Goal: Task Accomplishment & Management: Manage account settings

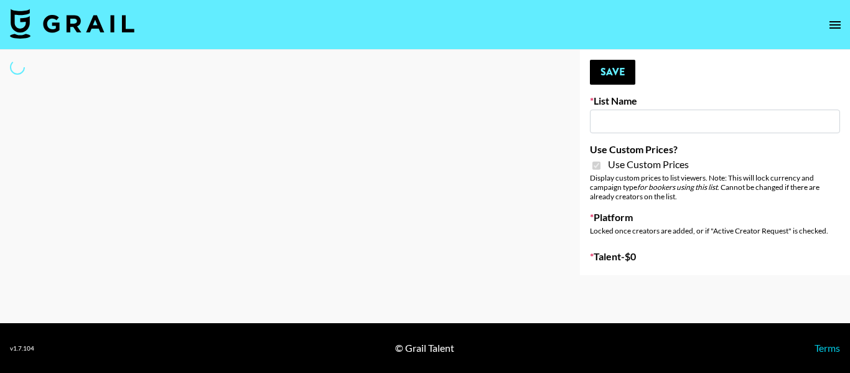
type input "Poizon ([PERSON_NAME] [DATE])"
checkbox input "true"
select select "Brand"
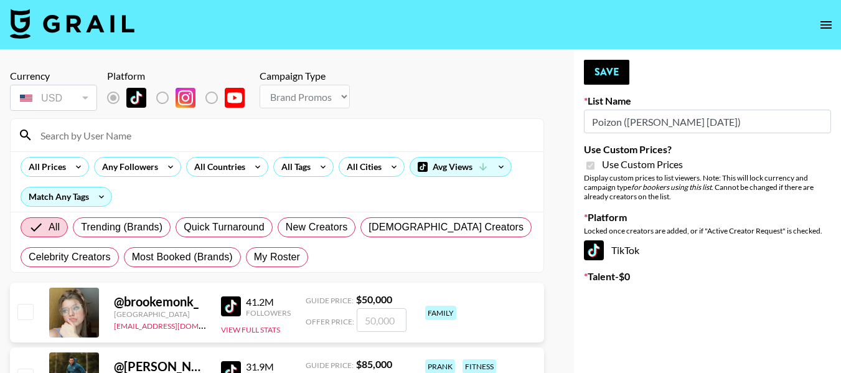
click at [169, 136] on input at bounding box center [284, 135] width 503 height 20
type input "royal"
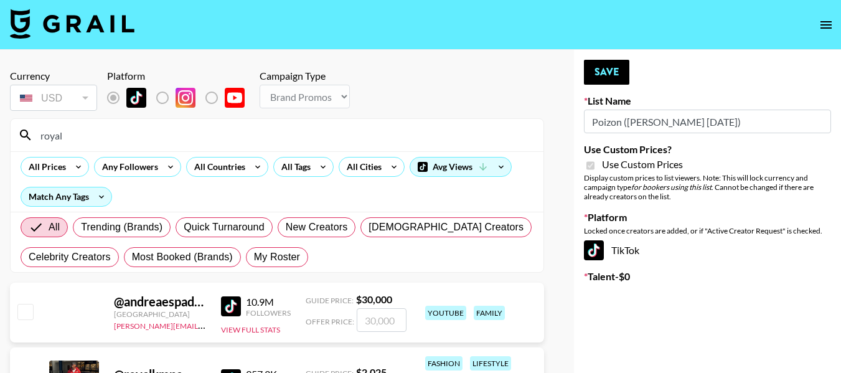
scroll to position [62, 0]
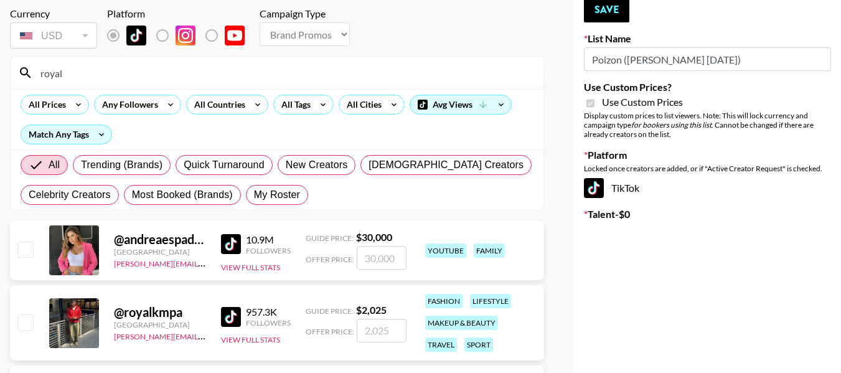
click at [32, 325] on input "checkbox" at bounding box center [24, 321] width 15 height 15
checkbox input "true"
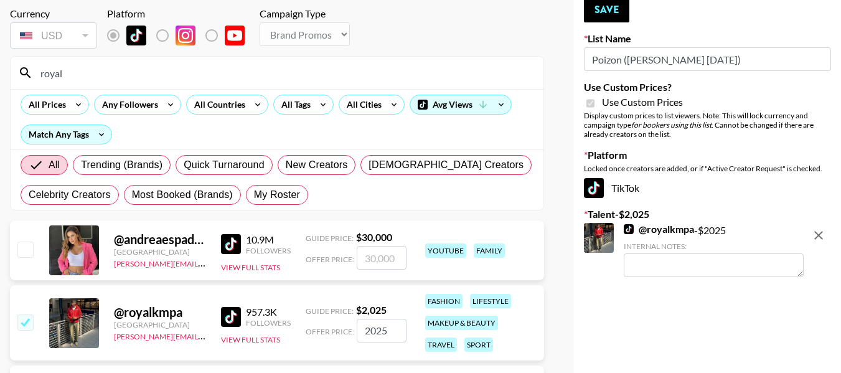
drag, startPoint x: 388, startPoint y: 332, endPoint x: 376, endPoint y: 332, distance: 11.8
click at [376, 332] on input "2025" at bounding box center [381, 331] width 50 height 24
type input "2000"
click at [693, 305] on div "Your changes have been saved! Save List Name Poizon (Shirley 26th Sept) Use Cus…" at bounding box center [707, 214] width 267 height 452
click at [594, 9] on button "Save" at bounding box center [606, 10] width 45 height 25
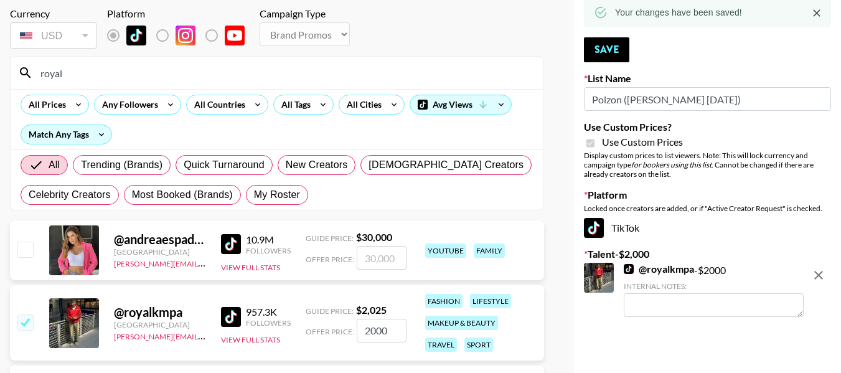
click at [674, 304] on textarea at bounding box center [713, 305] width 180 height 24
type textarea "F"
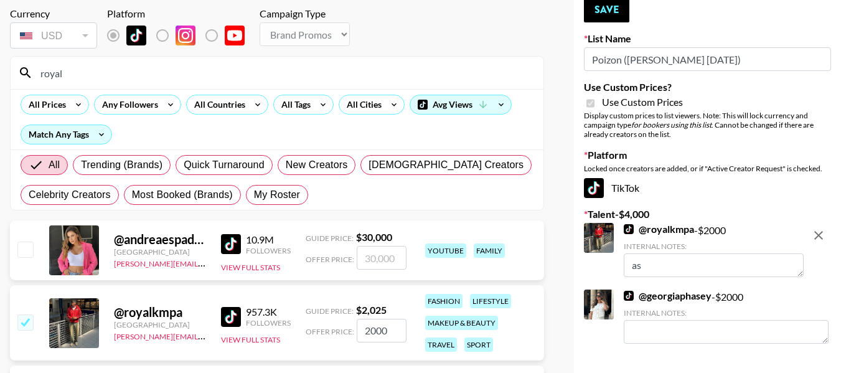
type textarea "a"
type textarea "Fashion creator with high engagement and views"
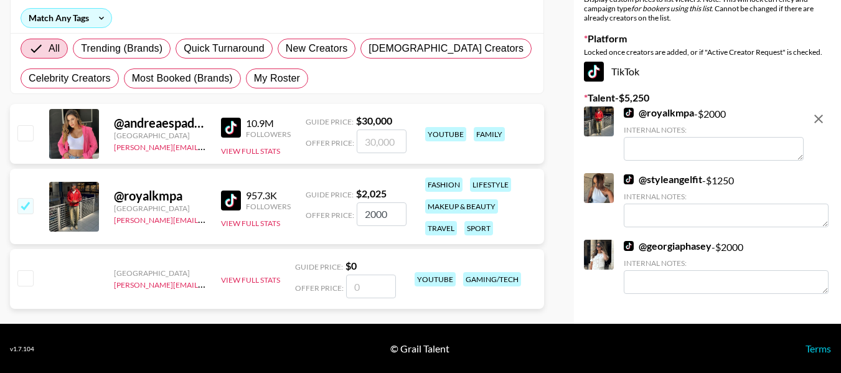
scroll to position [179, 0]
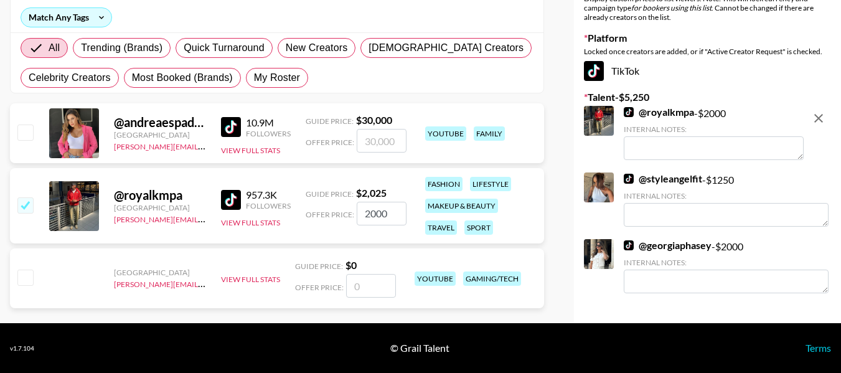
click at [673, 152] on textarea at bounding box center [713, 148] width 180 height 24
type textarea "Fashion creator"
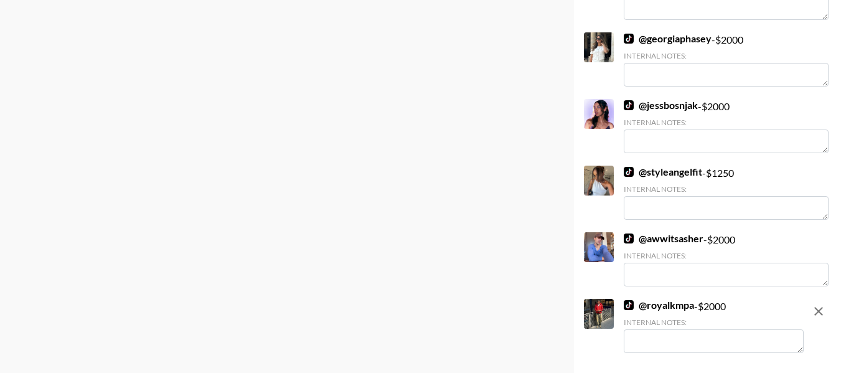
scroll to position [558, 0]
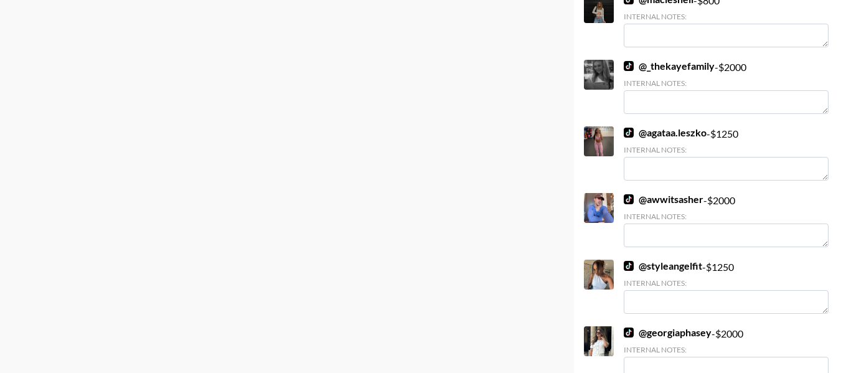
paste textarea "Fashion creator with consistent high engagement and views"
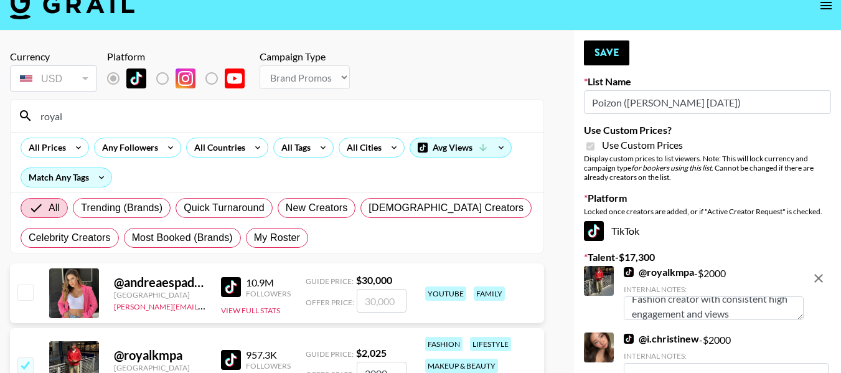
scroll to position [16, 0]
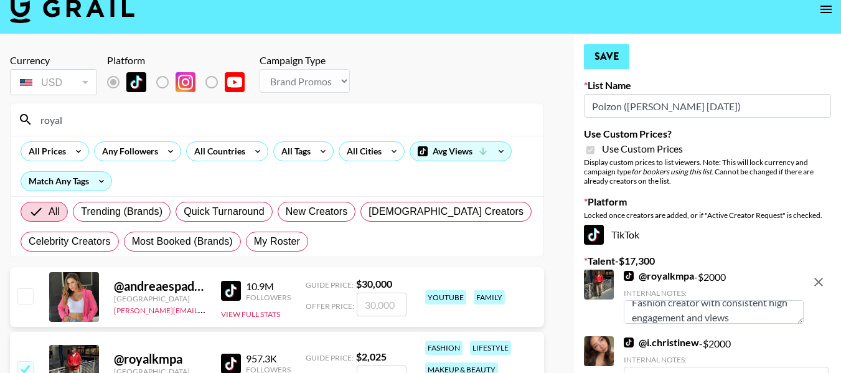
type textarea "Fashion creator with consistent high engagement and views"
click at [607, 54] on button "Save" at bounding box center [606, 56] width 45 height 25
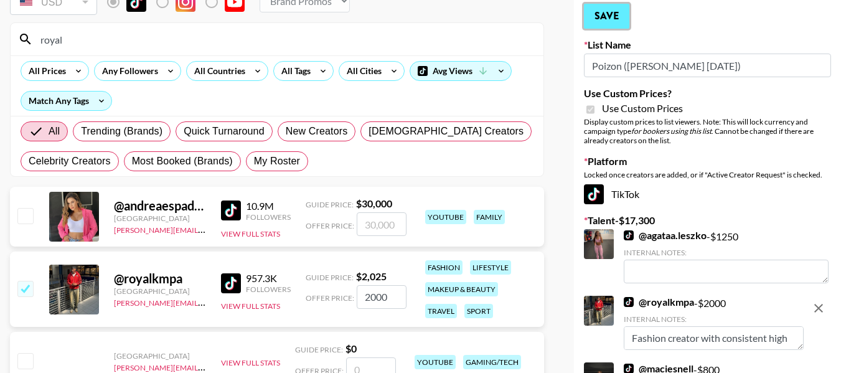
scroll to position [202, 0]
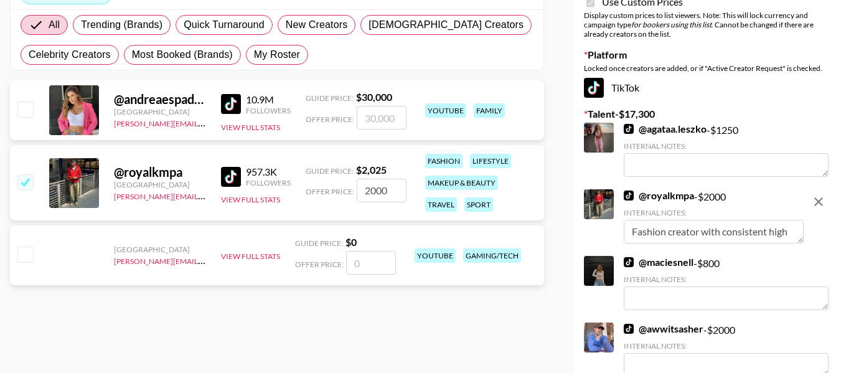
click at [756, 230] on textarea "Fashion creator with consistent high engagement and views" at bounding box center [713, 232] width 180 height 24
click at [832, 238] on div "Your changes have been saved! Save List Name Poizon (Shirley 26th Sept) Use Cus…" at bounding box center [707, 323] width 267 height 951
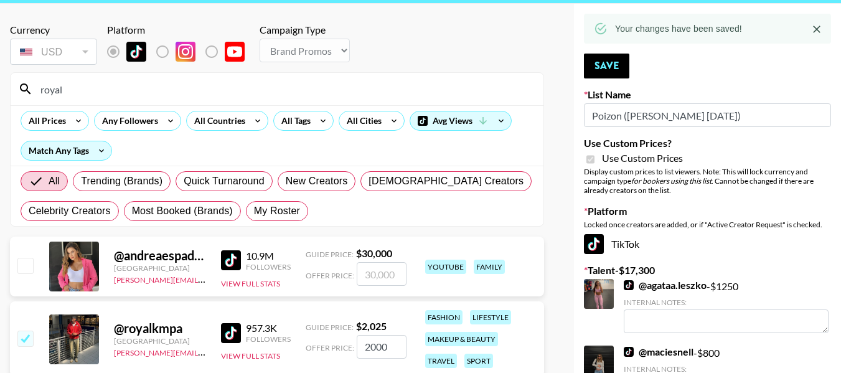
scroll to position [0, 0]
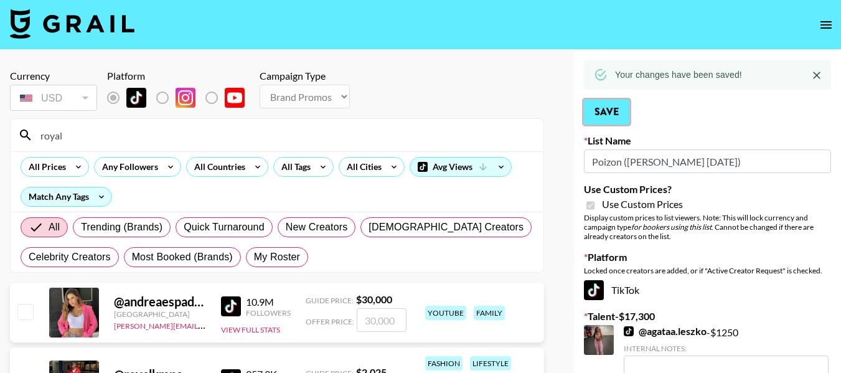
click at [619, 108] on button "Save" at bounding box center [606, 112] width 45 height 25
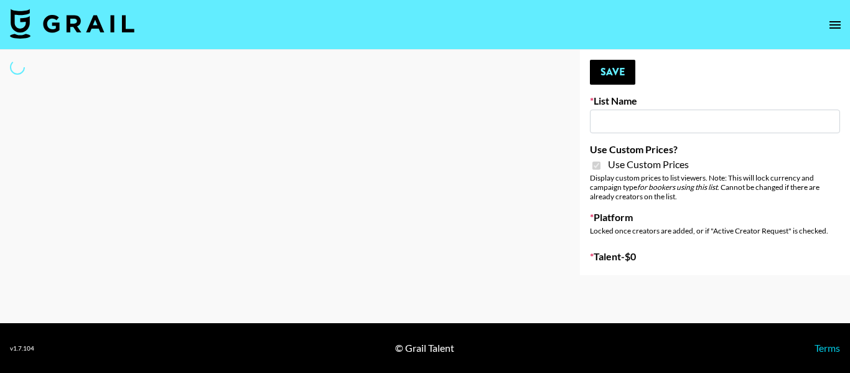
type input "Poizon ([PERSON_NAME] [DATE])"
checkbox input "true"
select select "Brand"
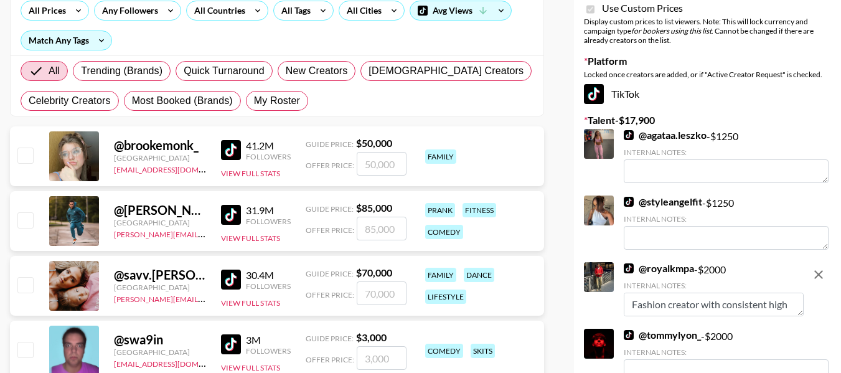
scroll to position [62, 0]
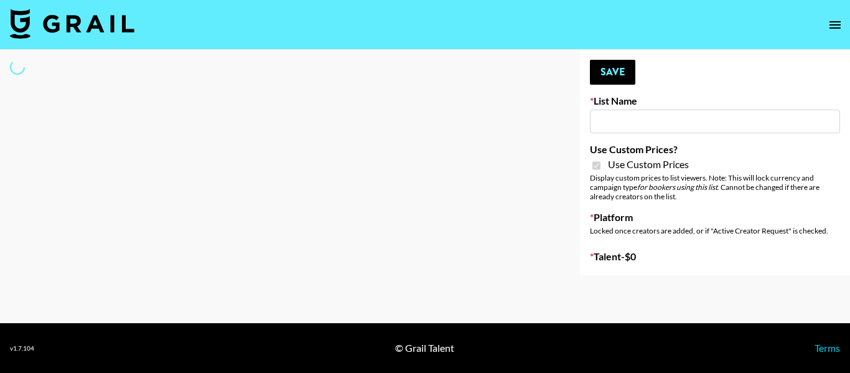
type input "Poizon IG (26th Sept)"
checkbox input "true"
select select "Brand"
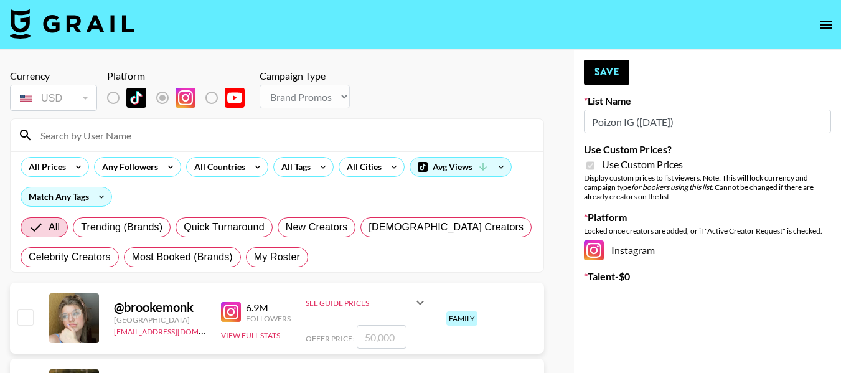
click at [219, 140] on input at bounding box center [284, 135] width 503 height 20
type input "jacob.cline"
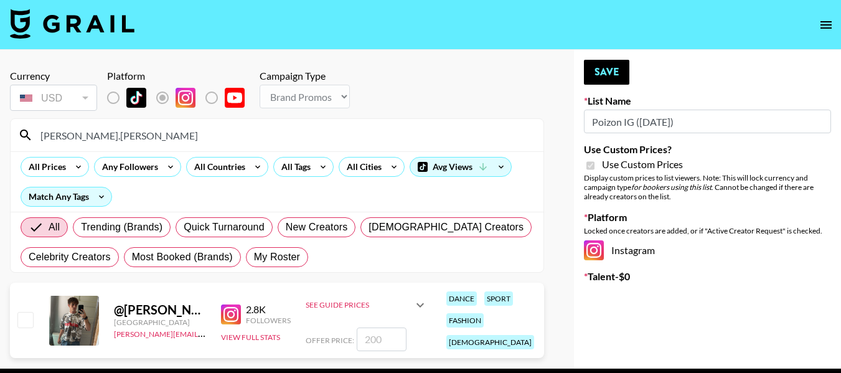
click at [121, 134] on input "jacob.cline" at bounding box center [284, 135] width 503 height 20
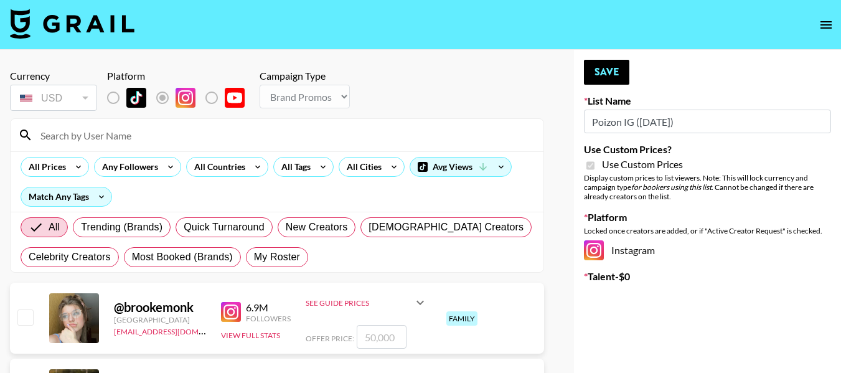
click at [121, 134] on input at bounding box center [284, 135] width 503 height 20
type input "royal"
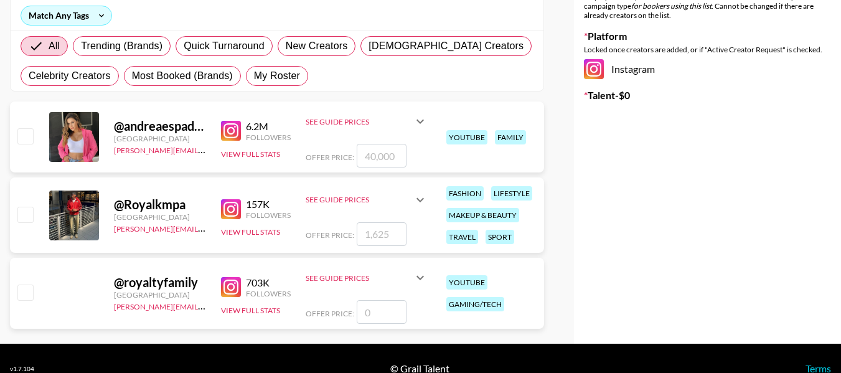
scroll to position [187, 0]
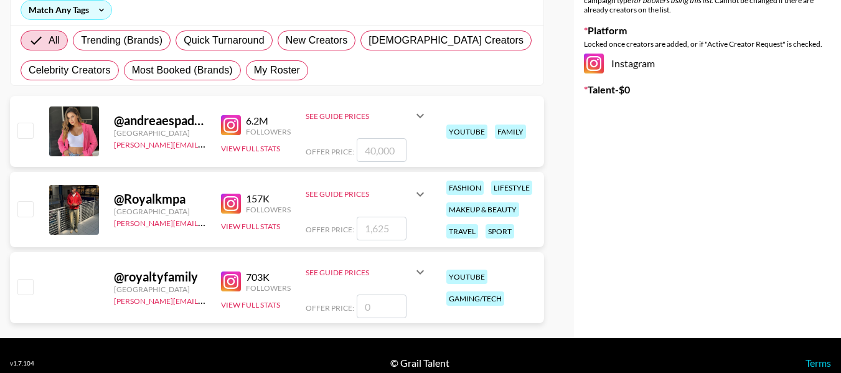
click at [31, 215] on input "checkbox" at bounding box center [24, 208] width 15 height 15
checkbox input "true"
type input "1625"
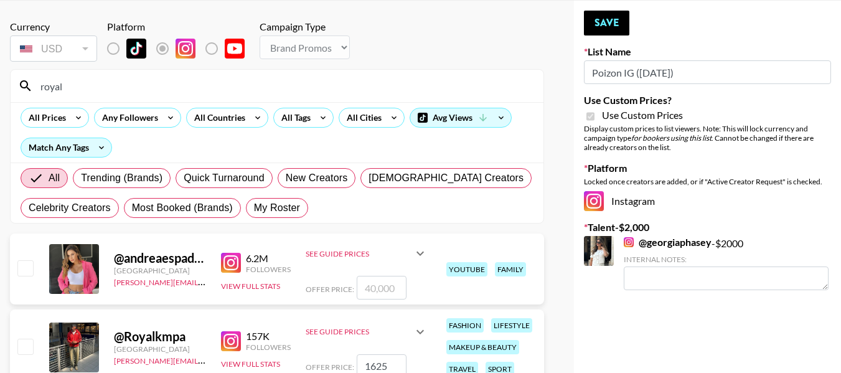
scroll to position [124, 0]
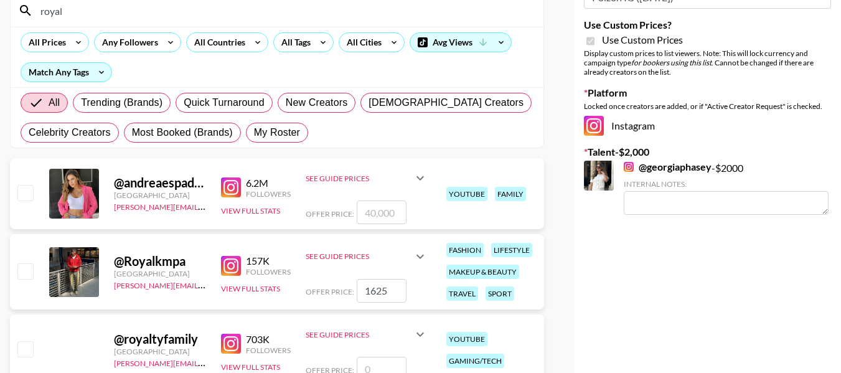
drag, startPoint x: 31, startPoint y: 270, endPoint x: 50, endPoint y: 273, distance: 18.9
click at [31, 270] on input "checkbox" at bounding box center [24, 270] width 15 height 15
checkbox input "true"
drag, startPoint x: 390, startPoint y: 291, endPoint x: 343, endPoint y: 292, distance: 46.7
click at [343, 292] on div "Offer Price: 1625" at bounding box center [366, 291] width 122 height 24
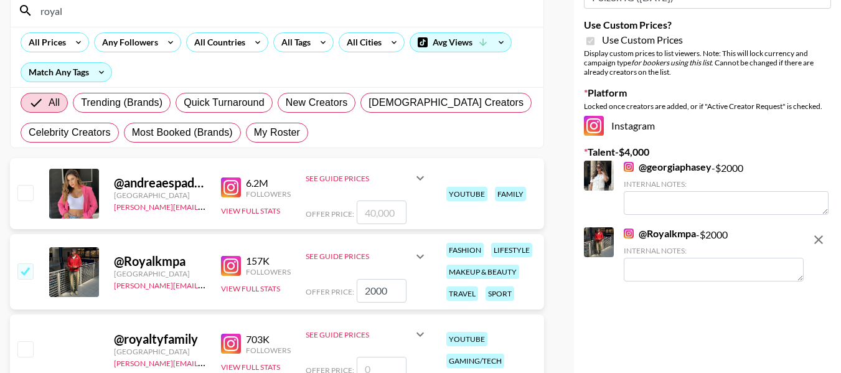
scroll to position [0, 0]
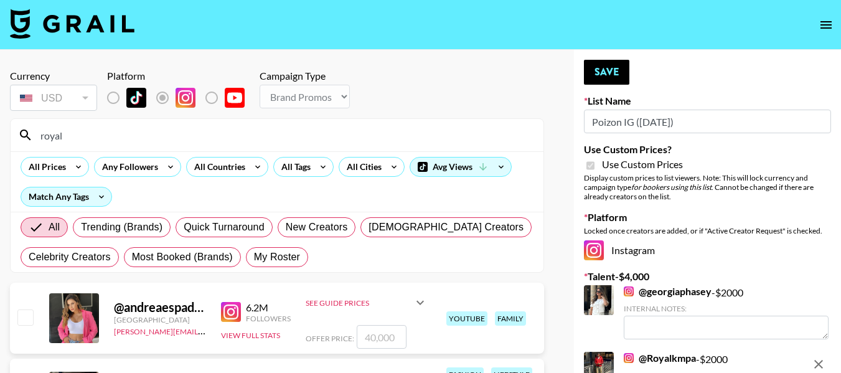
type input "2000"
click at [595, 58] on div "Your changes have been saved! Save List Name Poizon IG (26th Sept) Use Custom P…" at bounding box center [707, 287] width 267 height 475
click at [599, 63] on button "Save" at bounding box center [606, 72] width 45 height 25
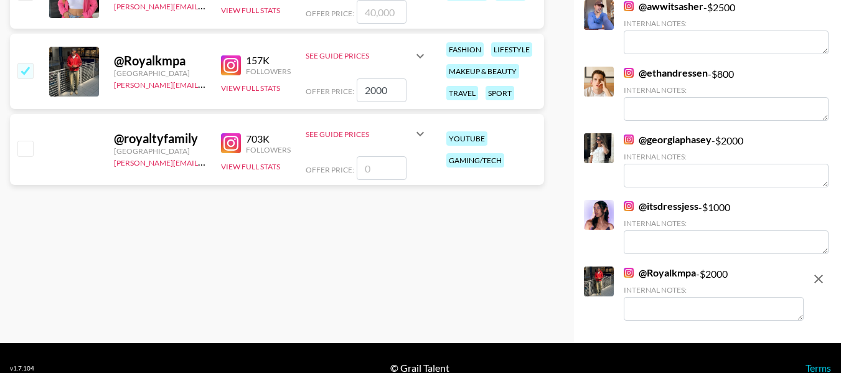
scroll to position [326, 0]
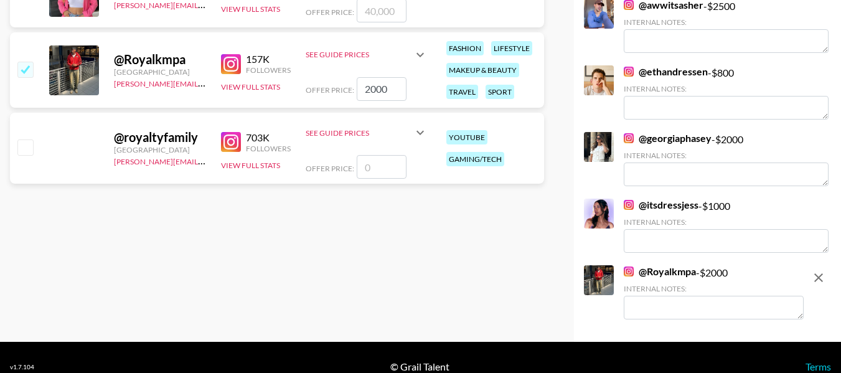
click at [713, 308] on textarea at bounding box center [713, 308] width 180 height 24
paste textarea "Fashion creator with consistent high engagement and views"
type textarea "Fashion creator with consistent high engagement and views"
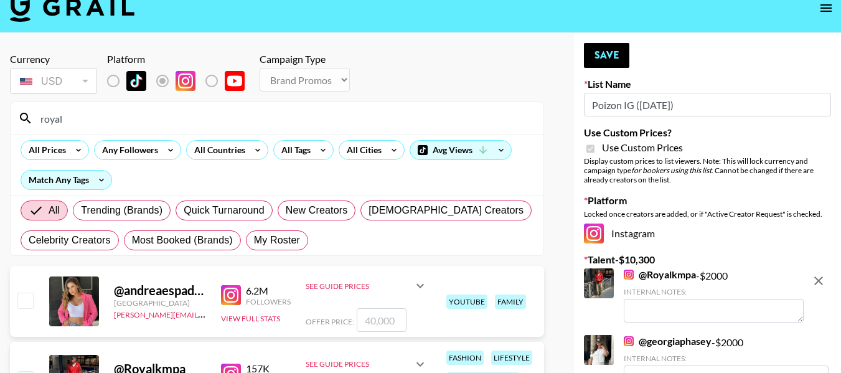
scroll to position [0, 0]
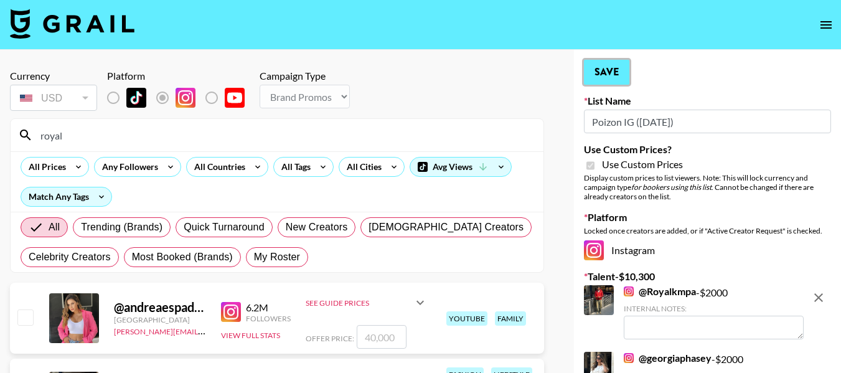
click at [607, 71] on button "Save" at bounding box center [606, 72] width 45 height 25
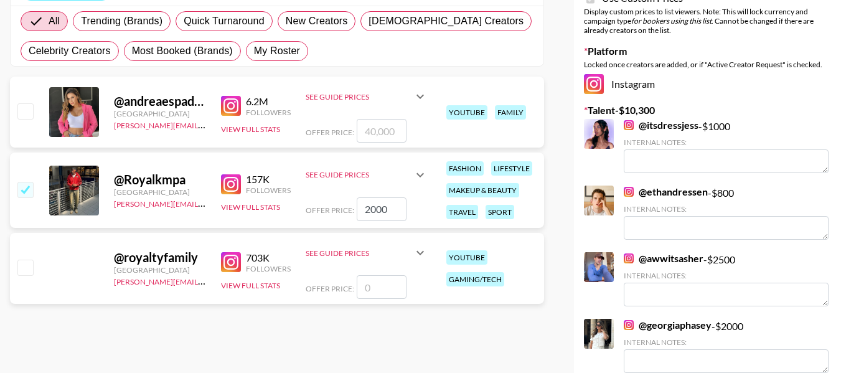
scroll to position [411, 0]
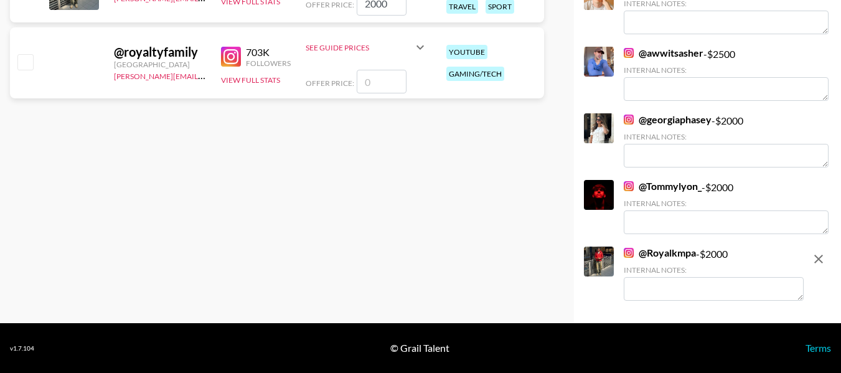
click at [708, 297] on textarea at bounding box center [713, 289] width 180 height 24
paste textarea "Fashion creator with consistent high engagement and views"
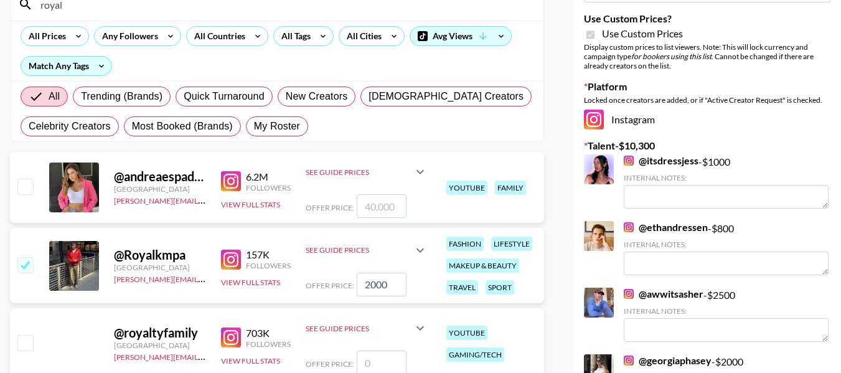
scroll to position [0, 0]
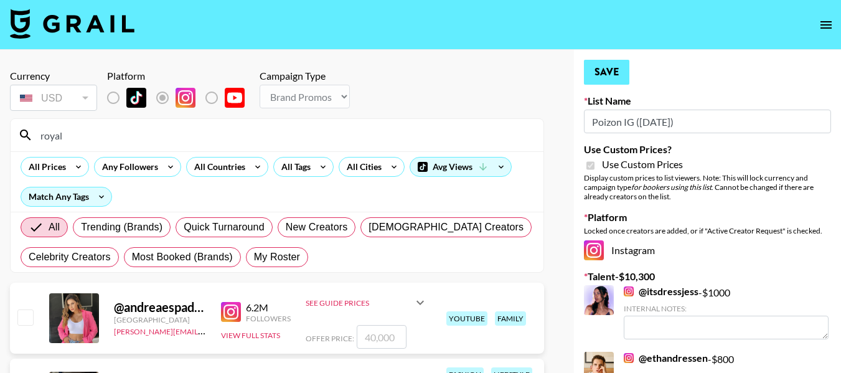
type textarea "Fashion creator with consistent high engagement and views"
click at [605, 68] on button "Save" at bounding box center [606, 72] width 45 height 25
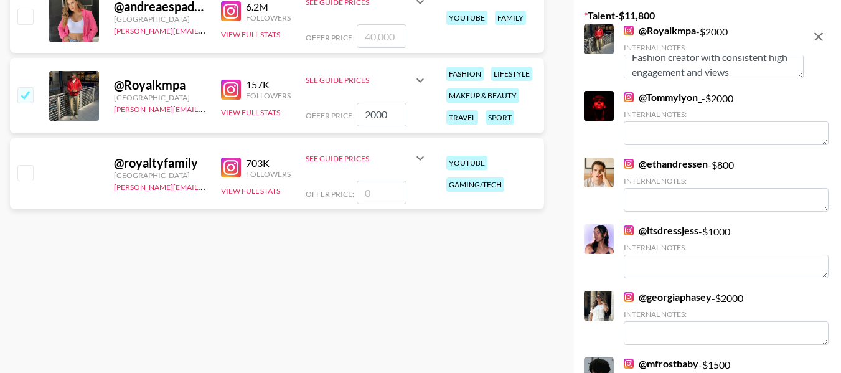
scroll to position [287, 0]
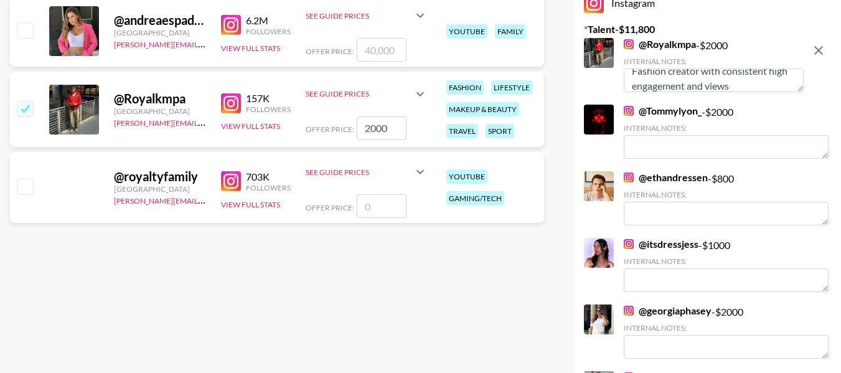
drag, startPoint x: 393, startPoint y: 126, endPoint x: 335, endPoint y: 126, distance: 57.9
click at [335, 126] on div "Offer Price: 2000" at bounding box center [366, 128] width 122 height 24
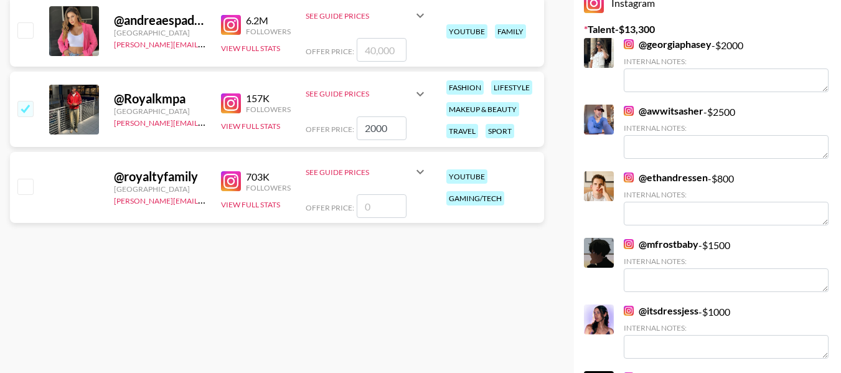
scroll to position [100, 0]
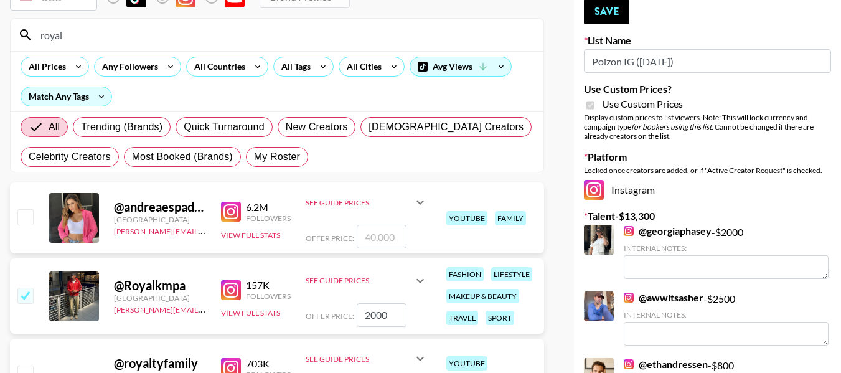
click at [419, 278] on icon at bounding box center [419, 280] width 15 height 15
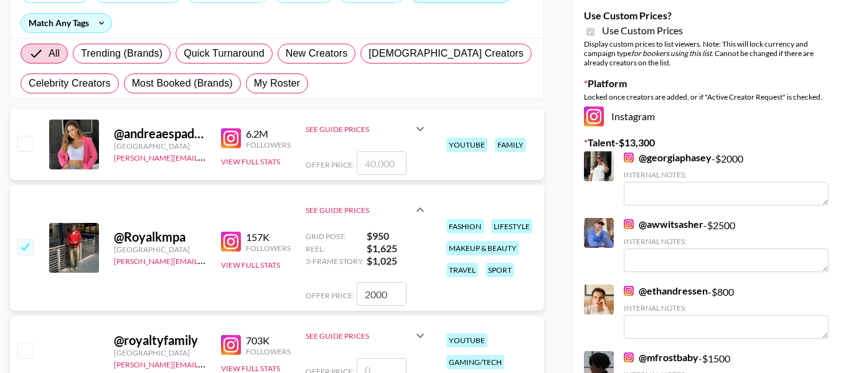
scroll to position [225, 0]
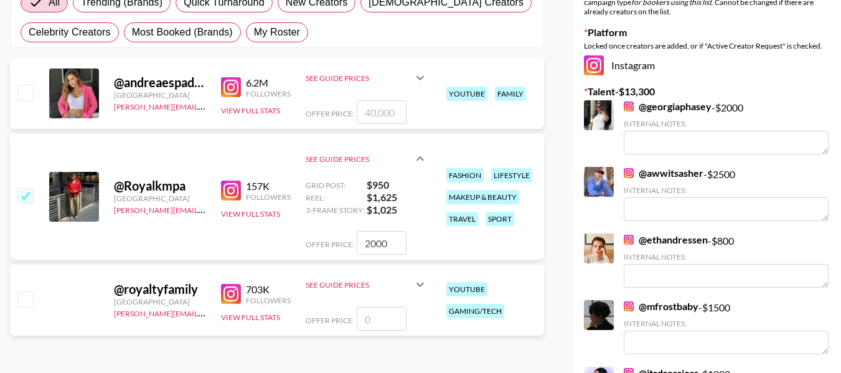
click at [418, 162] on icon at bounding box center [419, 158] width 15 height 15
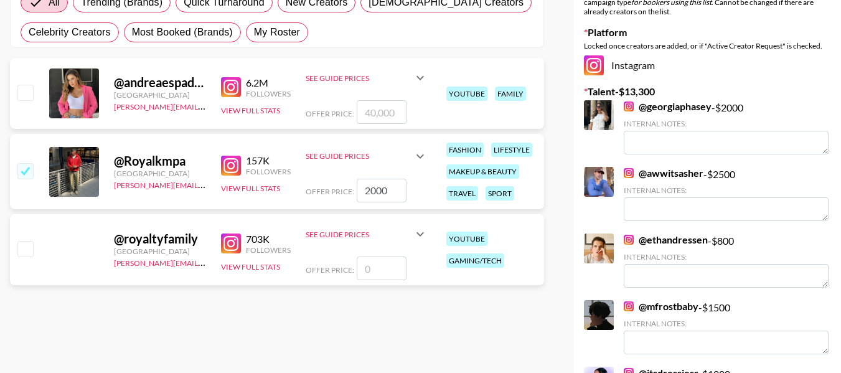
click at [384, 191] on input "2000" at bounding box center [381, 191] width 50 height 24
click at [370, 187] on input "2000" at bounding box center [381, 191] width 50 height 24
type input "1"
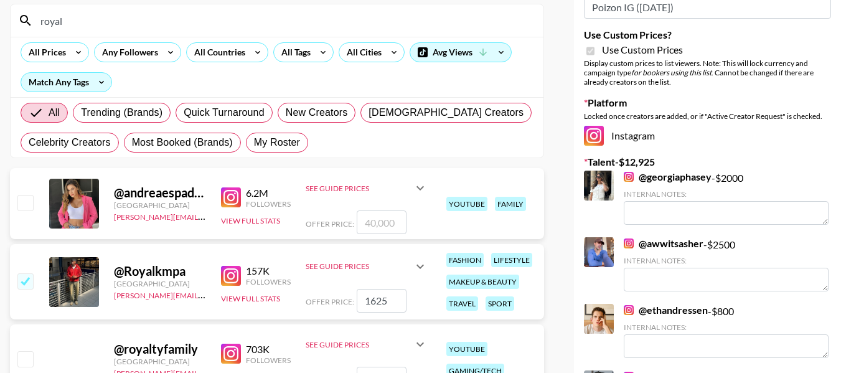
scroll to position [0, 0]
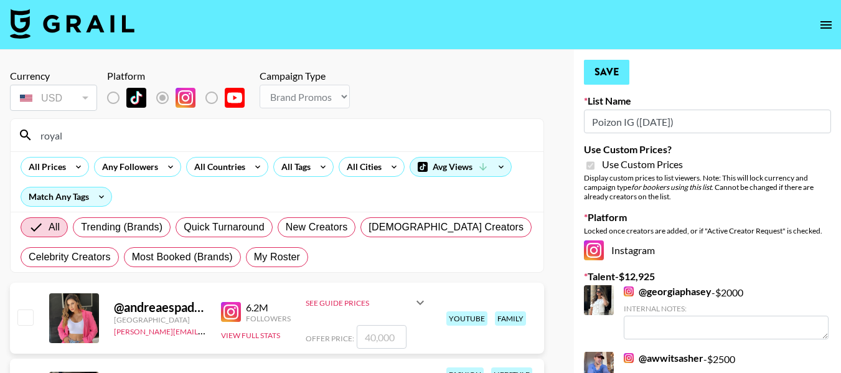
type input "1625"
click at [607, 77] on button "Save" at bounding box center [606, 72] width 45 height 25
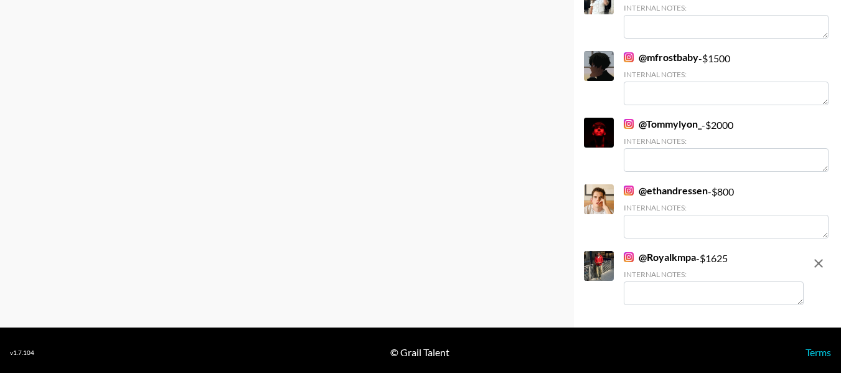
scroll to position [544, 0]
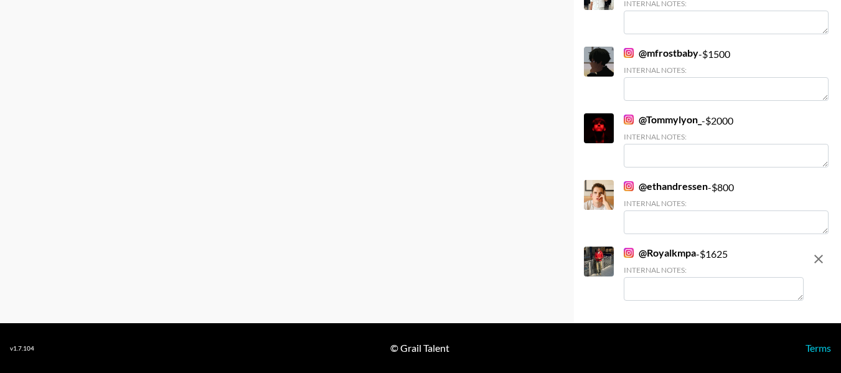
click at [707, 293] on textarea at bounding box center [713, 289] width 180 height 24
paste textarea "Fashion creator with consistent high engagement and views"
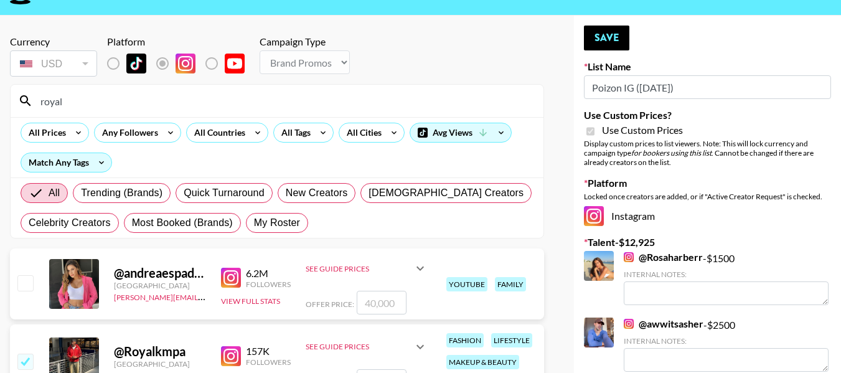
scroll to position [0, 0]
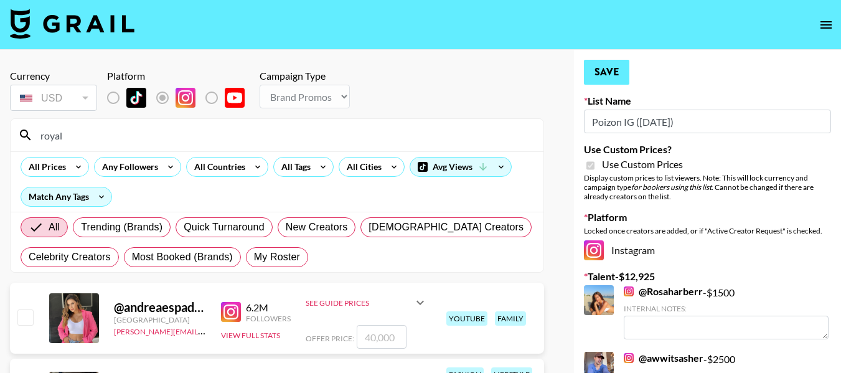
type textarea "Fashion creator with consistent high engagement and views"
click at [622, 63] on button "Save" at bounding box center [606, 72] width 45 height 25
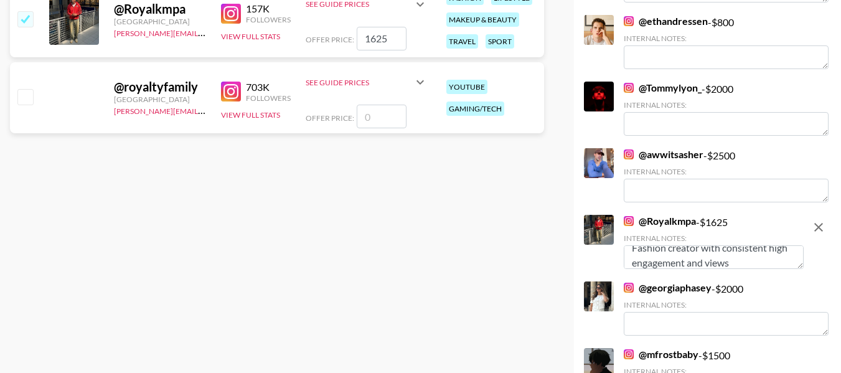
scroll to position [373, 0]
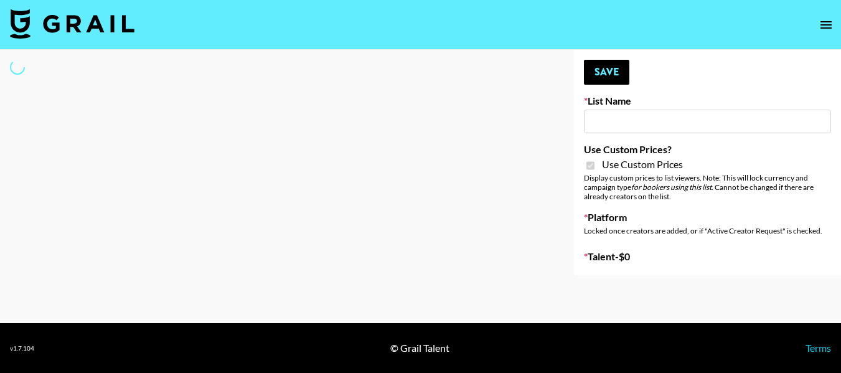
type input "Poizon IG ([DATE])"
checkbox input "true"
select select "Brand"
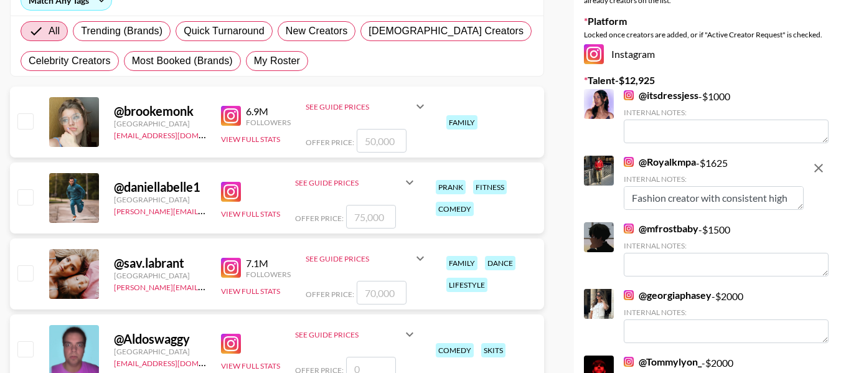
scroll to position [124, 0]
